Goal: Task Accomplishment & Management: Use online tool/utility

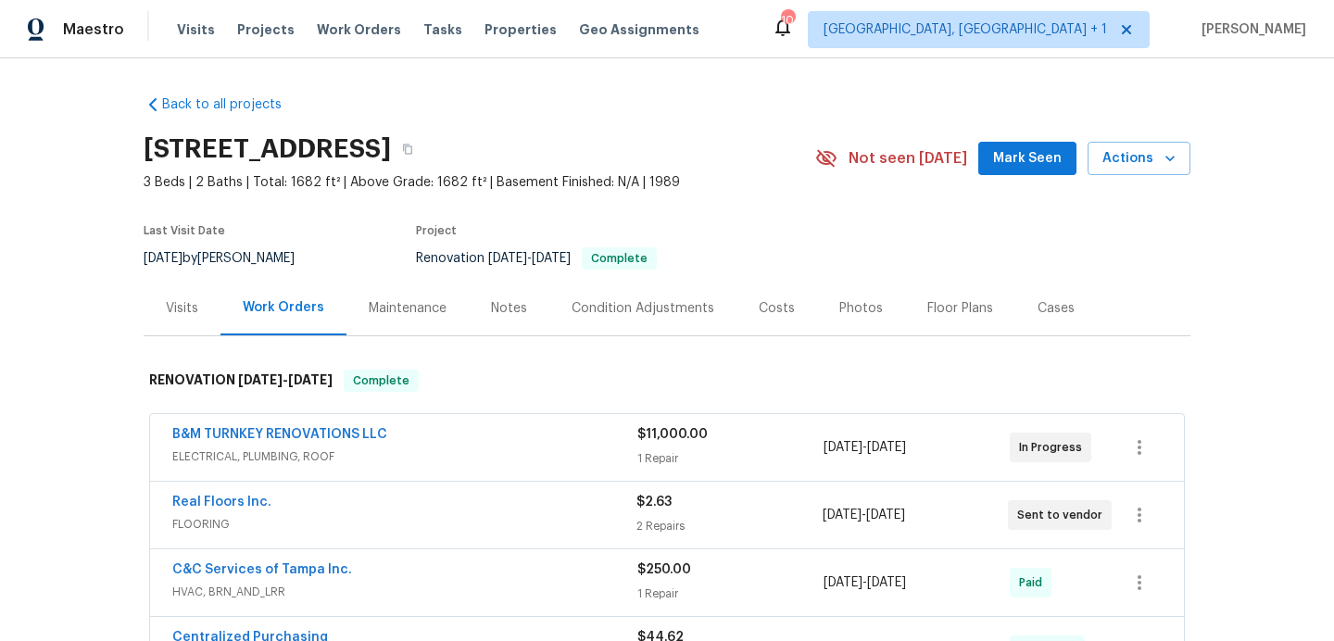
click at [862, 315] on div "Photos" at bounding box center [861, 308] width 44 height 19
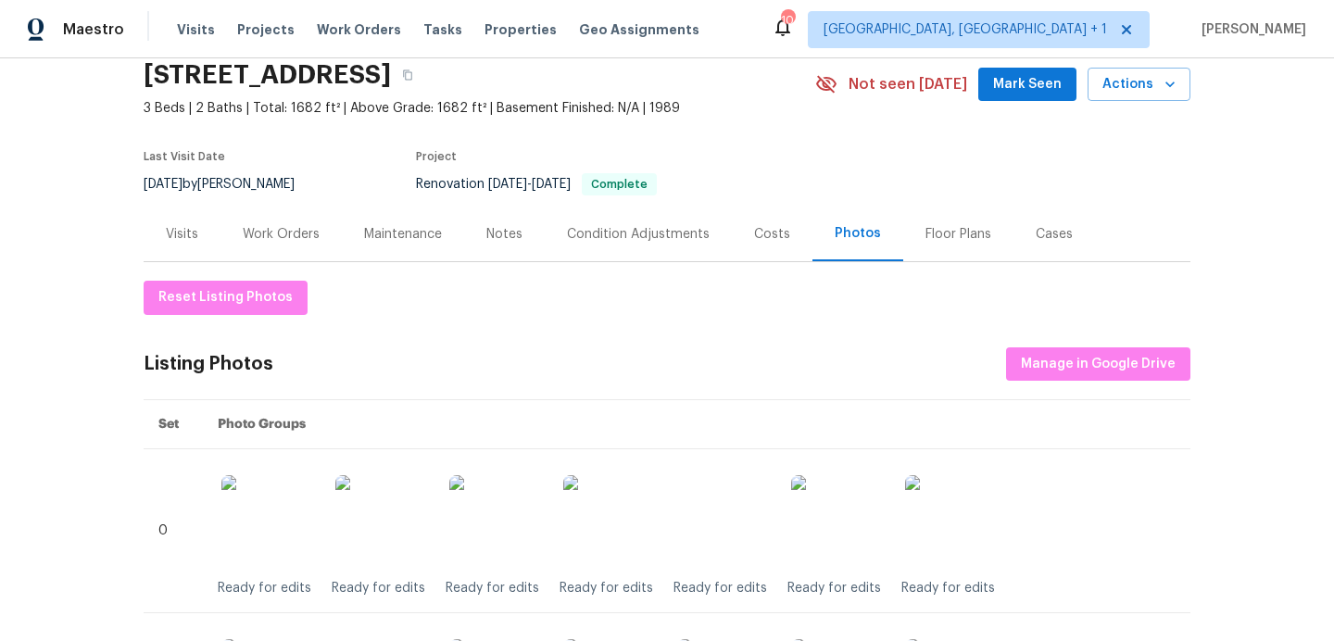
scroll to position [56, 0]
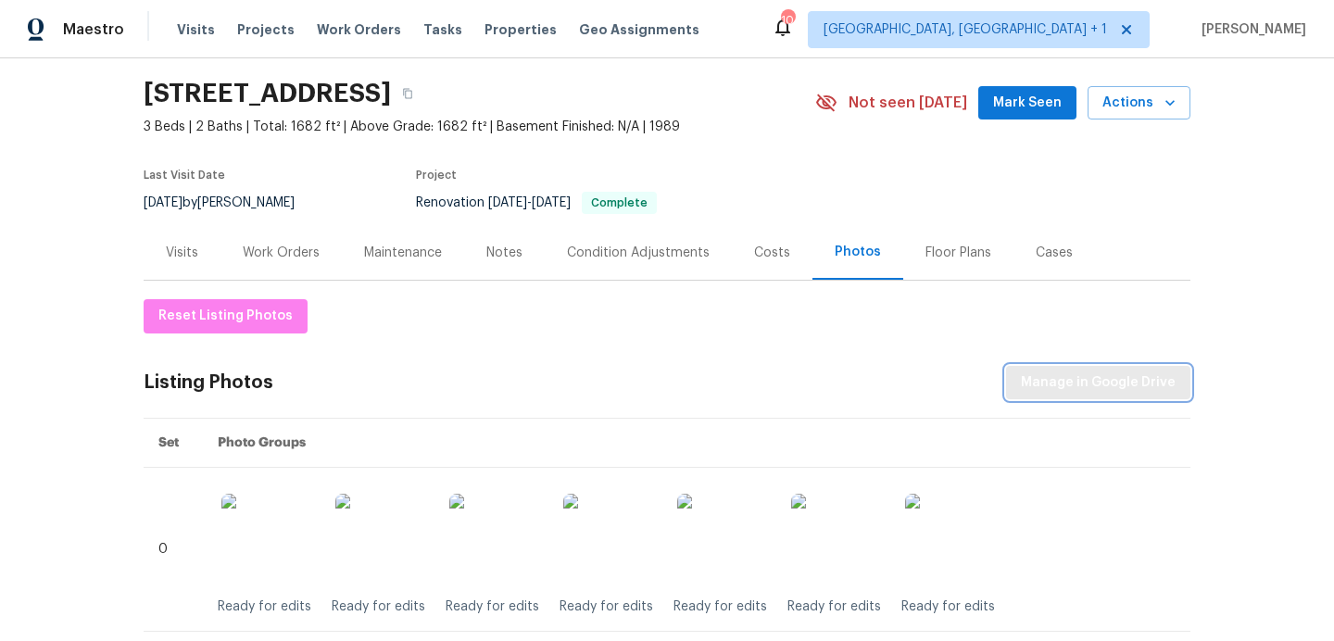
click at [1084, 372] on span "Manage in Google Drive" at bounding box center [1098, 383] width 155 height 23
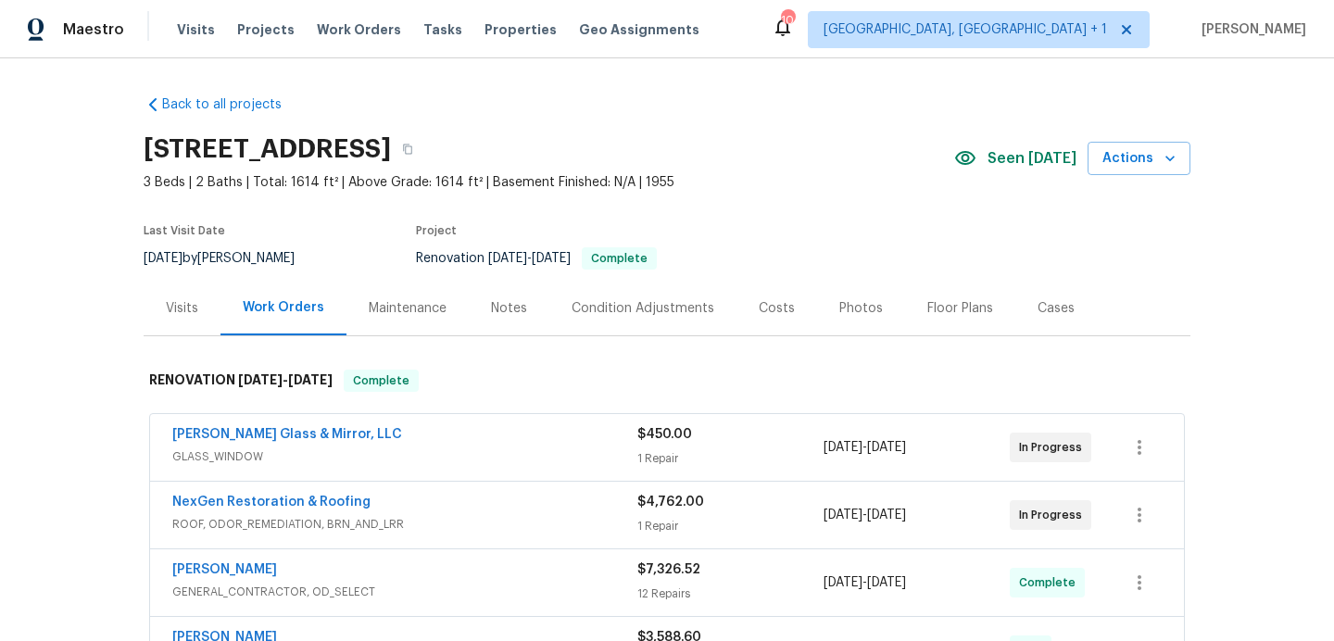
click at [861, 310] on div "Photos" at bounding box center [861, 308] width 44 height 19
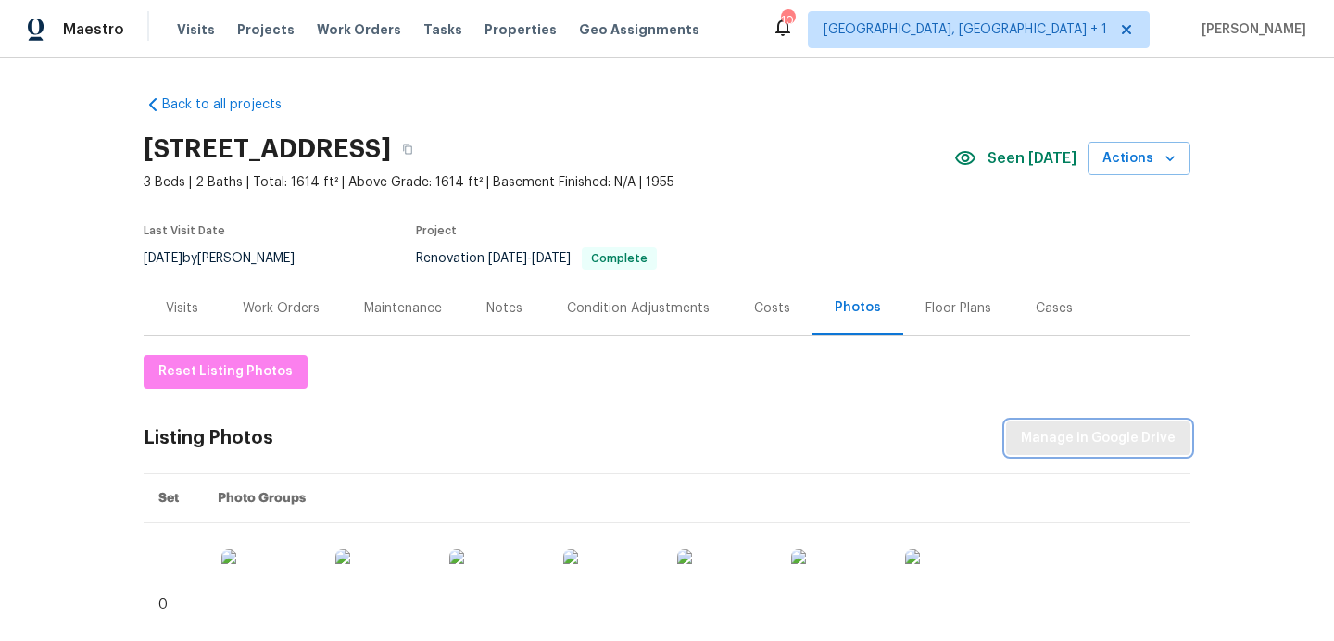
click at [1093, 437] on span "Manage in Google Drive" at bounding box center [1098, 438] width 155 height 23
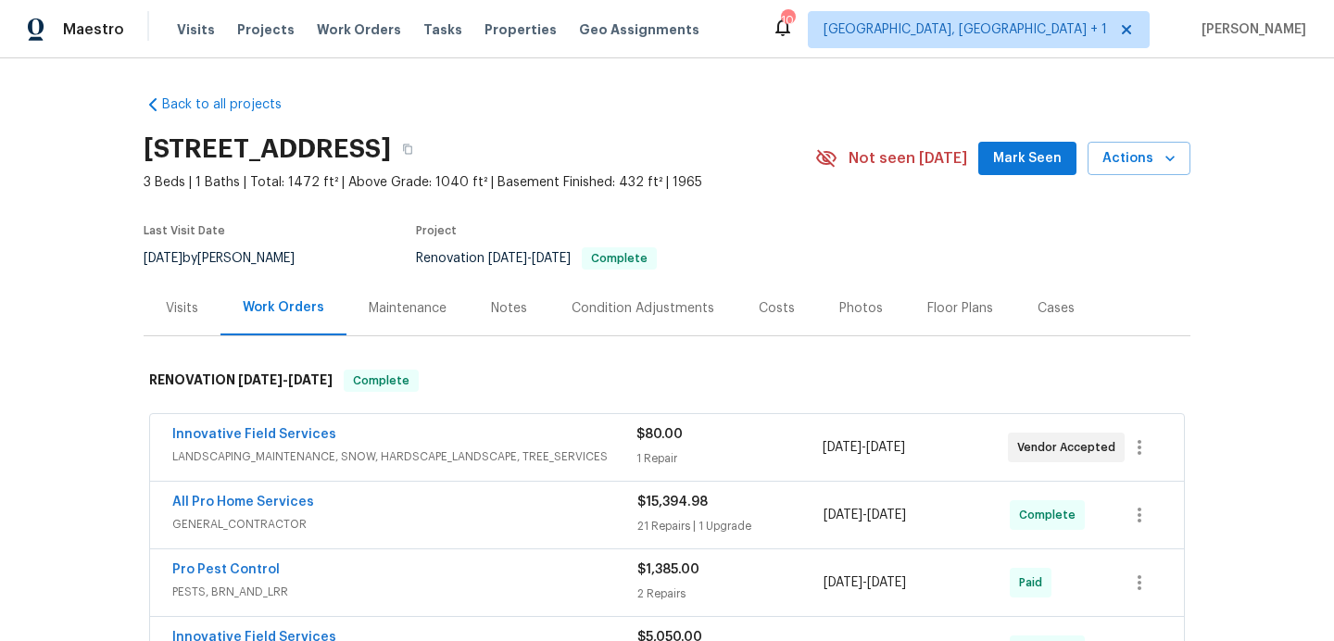
click at [877, 319] on div "Photos" at bounding box center [861, 308] width 88 height 55
